Goal: Information Seeking & Learning: Learn about a topic

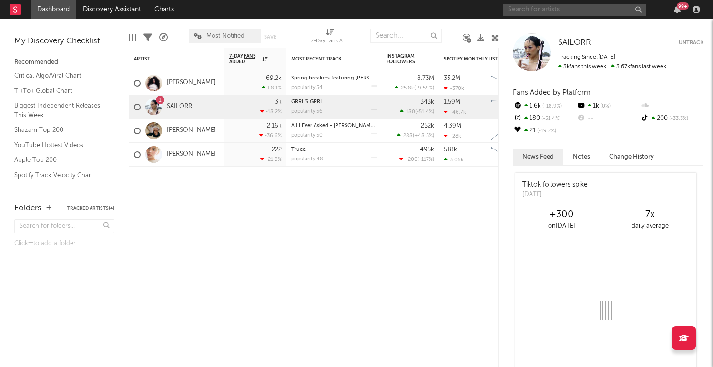
click at [563, 10] on input "text" at bounding box center [574, 10] width 143 height 12
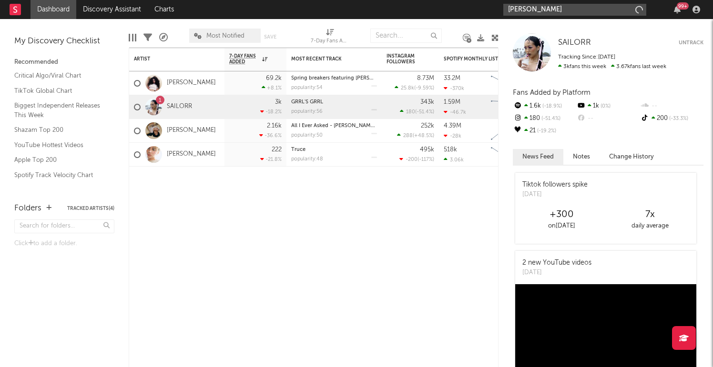
type input "[PERSON_NAME]"
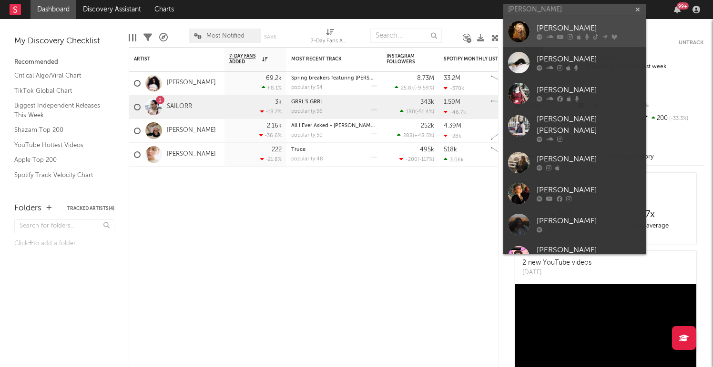
click at [605, 30] on div "[PERSON_NAME]" at bounding box center [589, 28] width 105 height 11
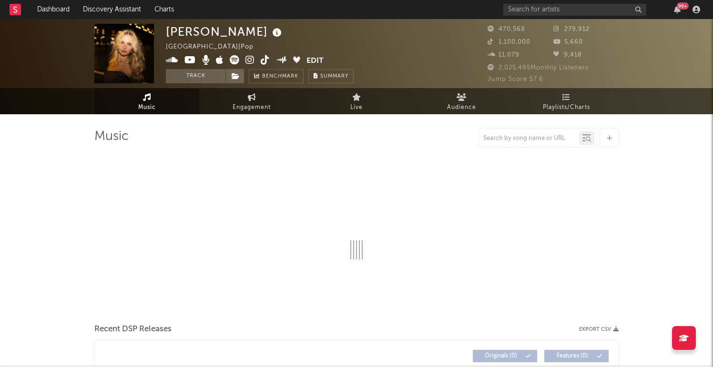
select select "6m"
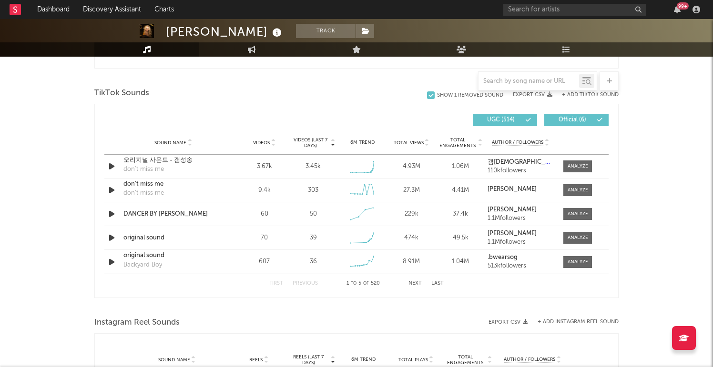
scroll to position [627, 0]
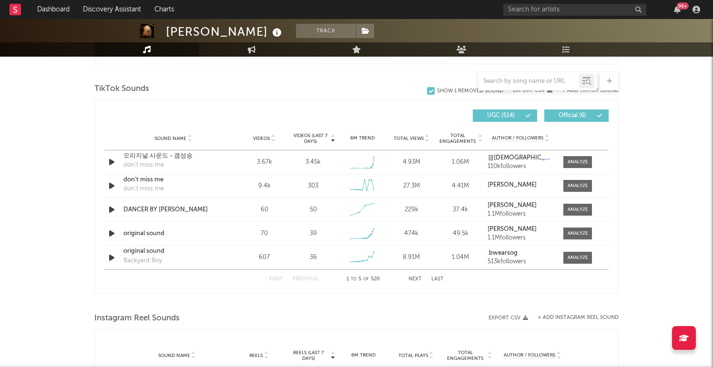
click at [436, 278] on button "Last" at bounding box center [437, 279] width 12 height 5
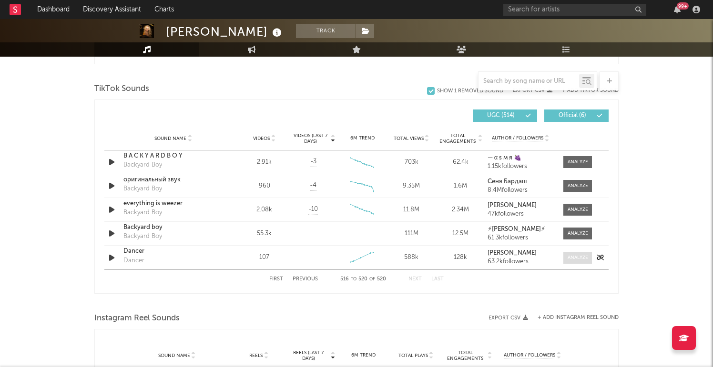
click at [580, 257] on div at bounding box center [577, 257] width 20 height 7
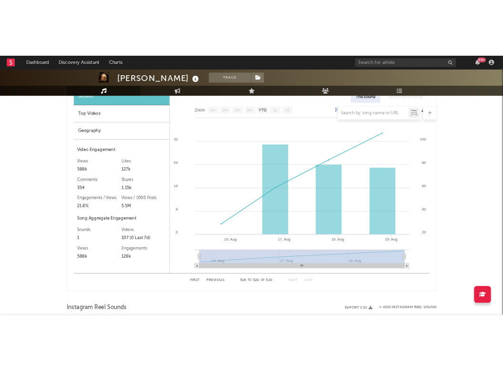
scroll to position [851, 0]
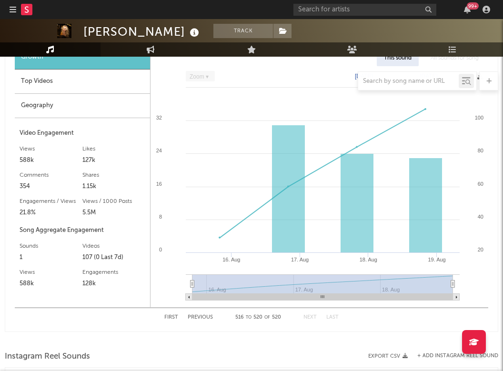
select select "Zoom"
click at [385, 12] on input "text" at bounding box center [365, 10] width 143 height 12
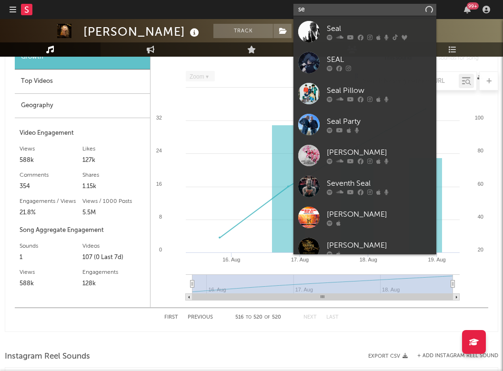
type input "s"
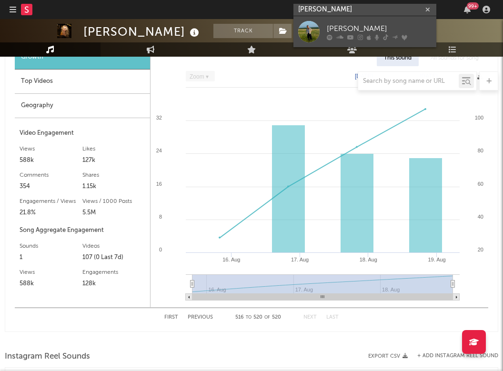
type input "[PERSON_NAME]"
click at [347, 28] on div "[PERSON_NAME]" at bounding box center [379, 28] width 105 height 11
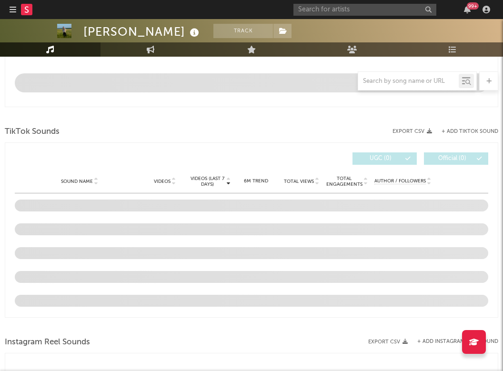
select select "6m"
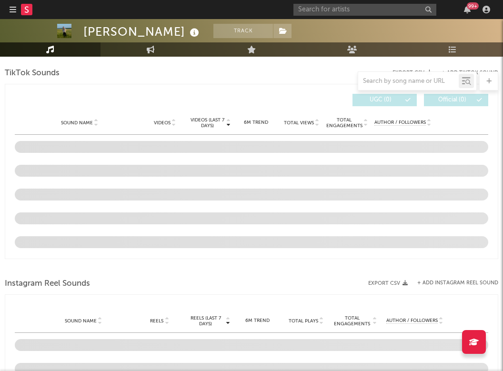
scroll to position [660, 0]
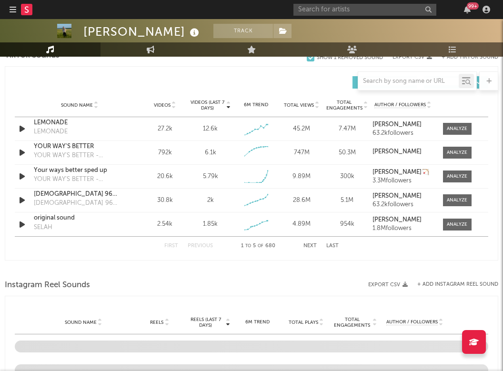
click at [314, 247] on button "Next" at bounding box center [310, 245] width 13 height 5
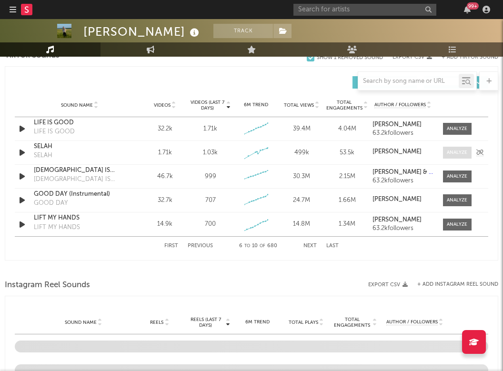
click at [467, 152] on div at bounding box center [457, 152] width 20 height 7
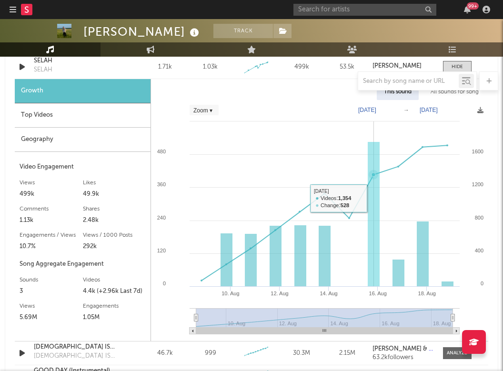
scroll to position [749, 0]
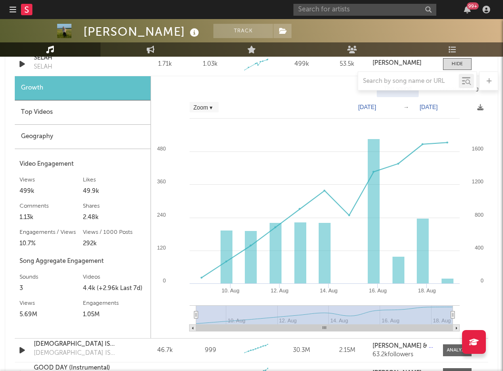
click at [25, 10] on rect at bounding box center [26, 9] width 11 height 11
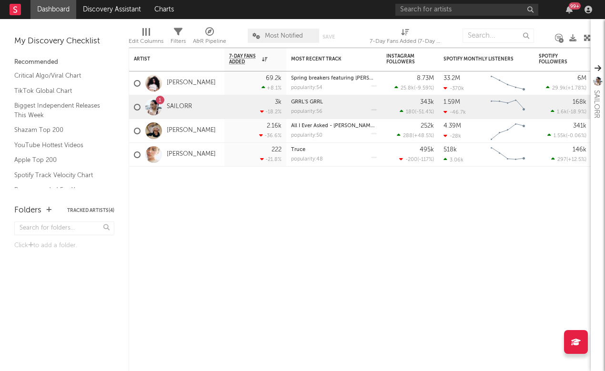
click at [82, 63] on div "Recommended" at bounding box center [64, 62] width 100 height 11
click at [482, 7] on input "text" at bounding box center [466, 10] width 143 height 12
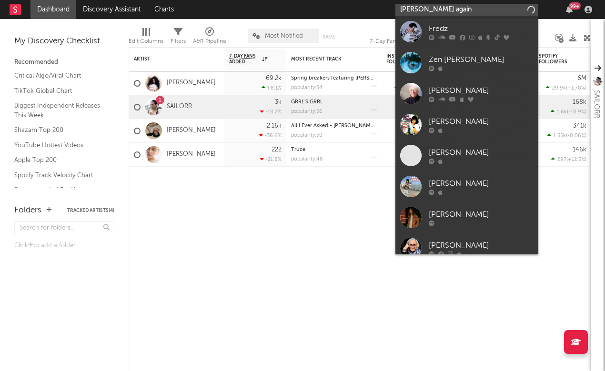
type input "[PERSON_NAME] again"
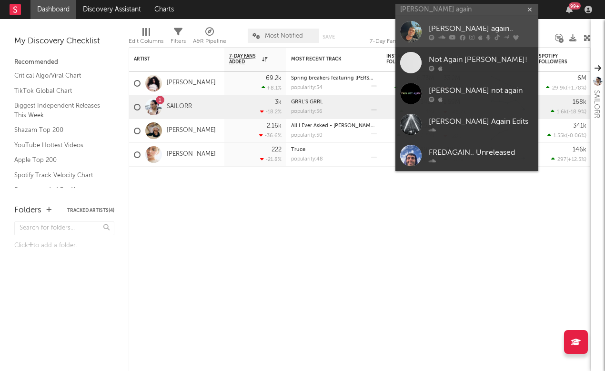
click at [508, 31] on div "[PERSON_NAME] again.." at bounding box center [481, 28] width 105 height 11
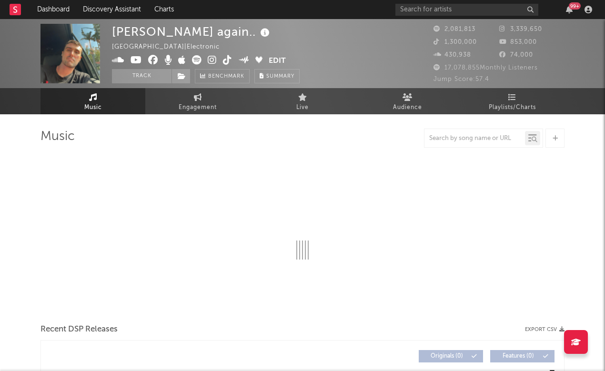
select select "6m"
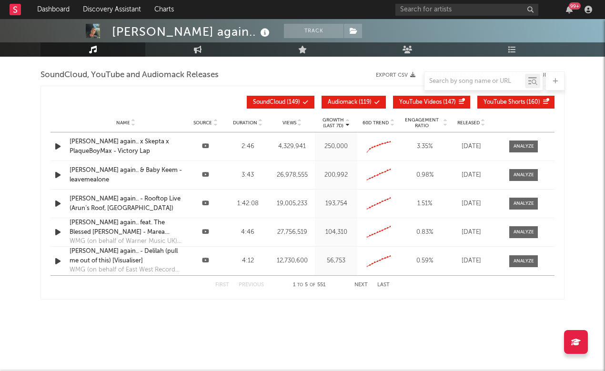
scroll to position [1209, 0]
click at [486, 4] on input "text" at bounding box center [466, 10] width 143 height 12
